Goal: Navigation & Orientation: Go to known website

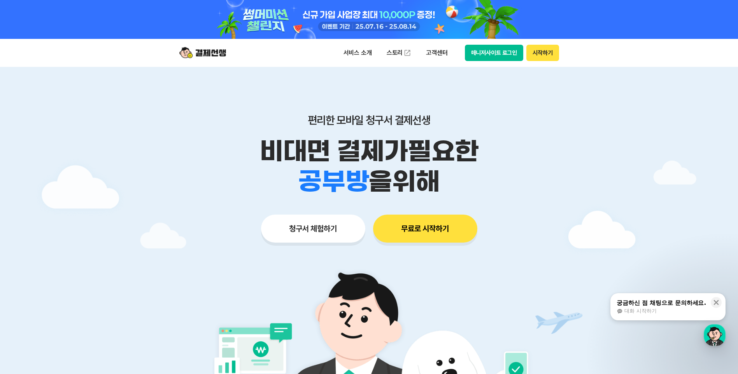
click at [413, 228] on button "무료로 시작하기" at bounding box center [425, 229] width 104 height 28
click at [340, 229] on button "청구서 체험하기" at bounding box center [313, 229] width 104 height 28
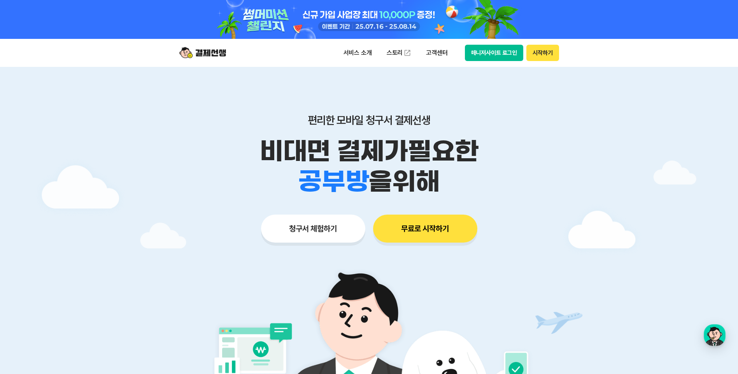
click at [546, 56] on button "시작하기" at bounding box center [542, 53] width 32 height 16
click at [488, 45] on button "매니저사이트 로그인" at bounding box center [494, 53] width 59 height 16
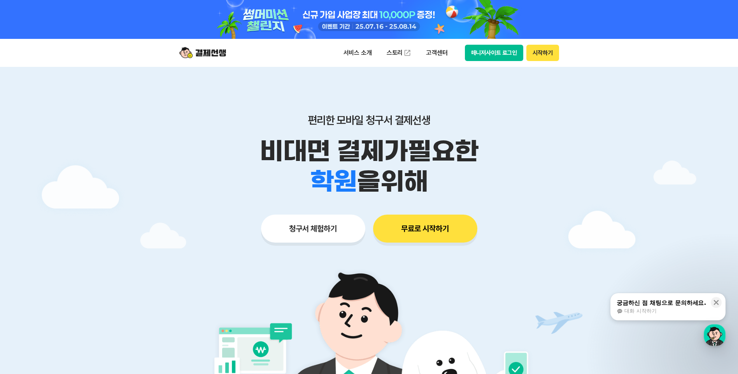
drag, startPoint x: 739, startPoint y: 1, endPoint x: 583, endPoint y: 55, distance: 165.8
click at [583, 55] on header "서비스 소개 스토리 고객센터 매니저사이트 로그인 시작하기" at bounding box center [369, 53] width 738 height 28
